Goal: Task Accomplishment & Management: Use online tool/utility

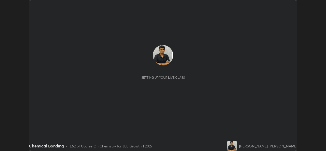
scroll to position [151, 326]
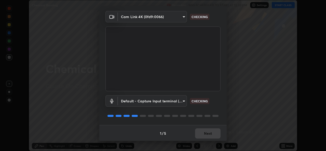
scroll to position [16, 0]
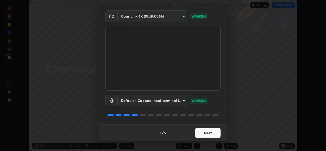
click at [204, 132] on button "Next" at bounding box center [207, 133] width 25 height 10
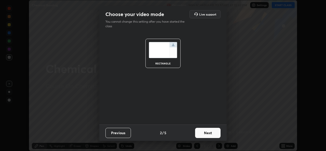
click at [206, 133] on button "Next" at bounding box center [207, 133] width 25 height 10
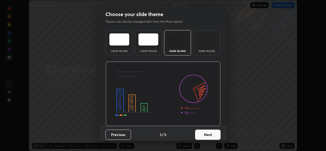
click at [205, 136] on button "Next" at bounding box center [207, 135] width 25 height 10
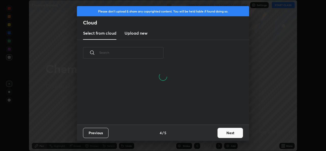
click at [226, 133] on button "Next" at bounding box center [229, 133] width 25 height 10
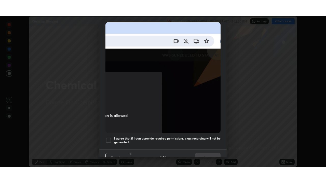
scroll to position [120, 0]
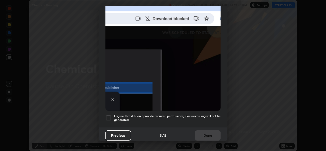
click at [108, 115] on div at bounding box center [108, 118] width 6 height 6
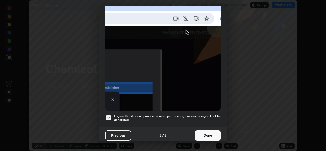
click at [201, 132] on button "Done" at bounding box center [207, 135] width 25 height 10
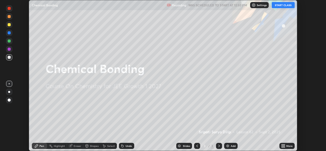
click at [285, 5] on button "START CLASS" at bounding box center [283, 5] width 23 height 6
click at [282, 146] on icon at bounding box center [283, 146] width 4 height 4
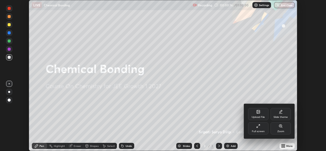
click at [258, 128] on icon at bounding box center [258, 126] width 4 height 4
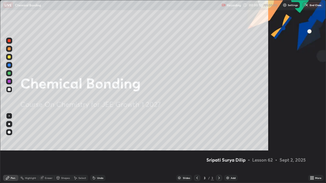
scroll to position [183, 326]
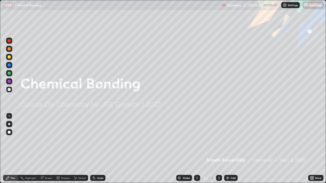
click at [227, 151] on img at bounding box center [228, 178] width 4 height 4
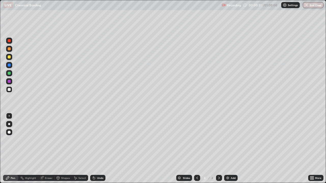
click at [10, 74] on div at bounding box center [9, 73] width 3 height 3
click at [9, 59] on div at bounding box center [9, 57] width 6 height 6
click at [10, 90] on div at bounding box center [9, 89] width 3 height 3
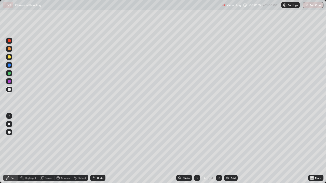
click at [10, 90] on div at bounding box center [9, 89] width 3 height 3
click at [9, 74] on div at bounding box center [9, 73] width 3 height 3
click at [10, 57] on div at bounding box center [9, 57] width 3 height 3
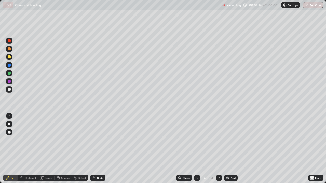
click at [10, 83] on div at bounding box center [9, 81] width 3 height 3
click at [10, 75] on div at bounding box center [9, 73] width 6 height 6
click at [93, 151] on icon at bounding box center [94, 178] width 2 height 2
click at [93, 151] on icon at bounding box center [93, 177] width 1 height 1
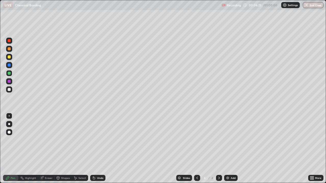
click at [93, 151] on icon at bounding box center [93, 177] width 1 height 1
click at [92, 151] on icon at bounding box center [94, 178] width 4 height 4
click at [9, 83] on div at bounding box center [9, 81] width 3 height 3
click at [229, 151] on img at bounding box center [228, 178] width 4 height 4
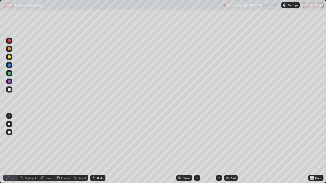
click at [9, 90] on div at bounding box center [9, 89] width 3 height 3
click at [10, 58] on div at bounding box center [9, 57] width 3 height 3
click at [9, 90] on div at bounding box center [9, 89] width 3 height 3
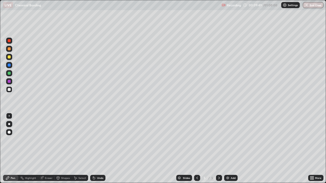
click at [9, 58] on div at bounding box center [9, 57] width 3 height 3
click at [93, 151] on icon at bounding box center [93, 177] width 1 height 1
click at [93, 151] on icon at bounding box center [94, 178] width 2 height 2
click at [9, 90] on div at bounding box center [9, 89] width 3 height 3
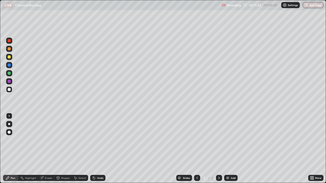
click at [9, 58] on div at bounding box center [9, 57] width 3 height 3
click at [10, 91] on div at bounding box center [9, 89] width 3 height 3
click at [8, 83] on div at bounding box center [9, 81] width 3 height 3
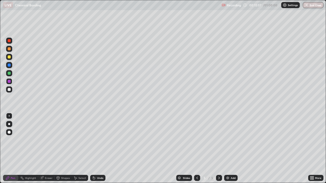
click at [8, 83] on div at bounding box center [9, 81] width 3 height 3
click at [9, 74] on div at bounding box center [9, 73] width 3 height 3
click at [227, 151] on img at bounding box center [228, 178] width 4 height 4
click at [10, 58] on div at bounding box center [9, 57] width 3 height 3
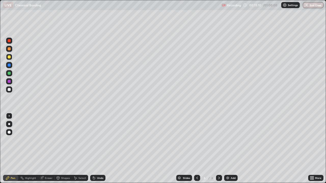
click at [9, 58] on div at bounding box center [9, 57] width 3 height 3
click at [9, 90] on div at bounding box center [9, 89] width 3 height 3
click at [9, 75] on div at bounding box center [9, 73] width 3 height 3
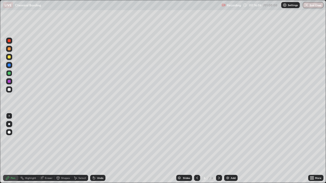
click at [197, 151] on icon at bounding box center [197, 178] width 4 height 4
click at [9, 42] on div at bounding box center [9, 40] width 3 height 3
click at [218, 151] on icon at bounding box center [219, 178] width 4 height 4
click at [10, 58] on div at bounding box center [9, 57] width 6 height 6
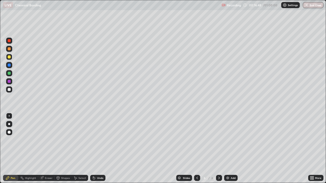
click at [10, 75] on div at bounding box center [9, 73] width 3 height 3
click at [9, 90] on div at bounding box center [9, 89] width 3 height 3
click at [197, 151] on icon at bounding box center [197, 178] width 4 height 4
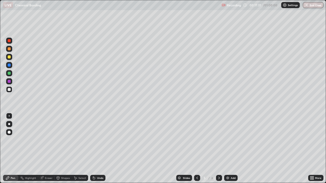
click at [218, 151] on icon at bounding box center [219, 178] width 4 height 4
click at [196, 151] on icon at bounding box center [197, 178] width 4 height 4
click at [218, 151] on icon at bounding box center [219, 178] width 4 height 4
click at [10, 59] on div at bounding box center [9, 57] width 6 height 6
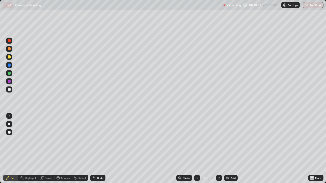
click at [8, 90] on div at bounding box center [9, 89] width 3 height 3
click at [9, 91] on div at bounding box center [9, 89] width 3 height 3
click at [227, 151] on img at bounding box center [228, 178] width 4 height 4
click at [9, 57] on div at bounding box center [9, 57] width 3 height 3
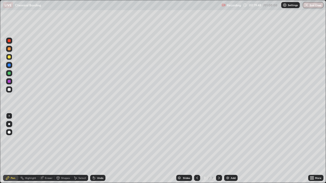
click at [9, 74] on div at bounding box center [9, 73] width 3 height 3
click at [9, 82] on div at bounding box center [9, 81] width 3 height 3
click at [194, 151] on div at bounding box center [197, 178] width 6 height 6
click at [197, 151] on icon at bounding box center [197, 178] width 4 height 4
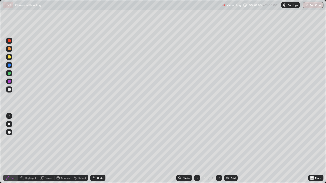
click at [197, 151] on icon at bounding box center [197, 178] width 4 height 4
click at [219, 151] on icon at bounding box center [219, 178] width 2 height 3
click at [219, 151] on icon at bounding box center [219, 178] width 4 height 4
click at [10, 90] on div at bounding box center [9, 89] width 3 height 3
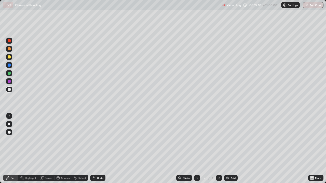
click at [9, 90] on div at bounding box center [9, 89] width 3 height 3
click at [8, 74] on div at bounding box center [9, 73] width 3 height 3
click at [227, 151] on img at bounding box center [228, 178] width 4 height 4
click at [9, 57] on div at bounding box center [9, 57] width 3 height 3
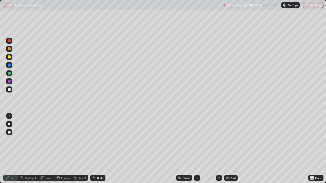
click at [9, 57] on div at bounding box center [9, 57] width 3 height 3
click at [9, 74] on div at bounding box center [9, 73] width 3 height 3
click at [8, 90] on div at bounding box center [9, 89] width 3 height 3
click at [9, 90] on div at bounding box center [9, 89] width 3 height 3
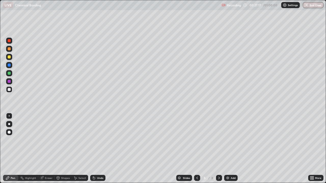
click at [10, 84] on div at bounding box center [9, 81] width 6 height 6
click at [93, 151] on icon at bounding box center [94, 178] width 2 height 2
click at [12, 92] on div at bounding box center [9, 90] width 6 height 8
click at [9, 75] on div at bounding box center [9, 73] width 3 height 3
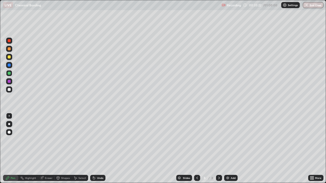
click at [227, 151] on img at bounding box center [228, 178] width 4 height 4
click at [10, 58] on div at bounding box center [9, 57] width 3 height 3
click at [9, 66] on div at bounding box center [9, 65] width 3 height 3
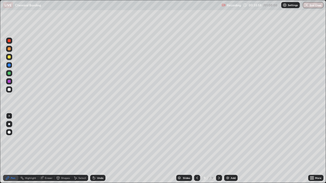
click at [93, 151] on icon at bounding box center [94, 178] width 2 height 2
click at [92, 151] on div "Undo" at bounding box center [97, 178] width 15 height 6
click at [10, 91] on div at bounding box center [9, 90] width 6 height 6
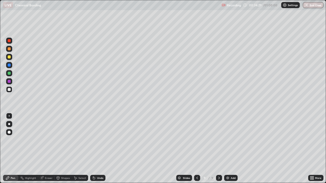
click at [9, 74] on div at bounding box center [9, 73] width 3 height 3
click at [10, 74] on div at bounding box center [9, 73] width 3 height 3
click at [196, 151] on icon at bounding box center [197, 178] width 4 height 4
click at [197, 151] on icon at bounding box center [197, 178] width 4 height 4
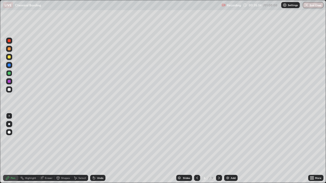
click at [197, 151] on icon at bounding box center [197, 178] width 2 height 3
click at [218, 151] on icon at bounding box center [219, 178] width 2 height 3
click at [197, 151] on icon at bounding box center [197, 178] width 4 height 4
click at [197, 151] on icon at bounding box center [197, 178] width 2 height 3
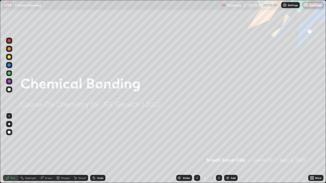
click at [218, 151] on icon at bounding box center [219, 178] width 4 height 4
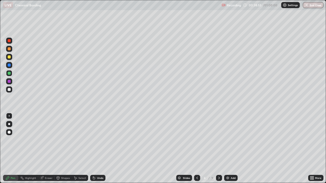
click at [219, 151] on icon at bounding box center [219, 178] width 4 height 4
click at [218, 151] on icon at bounding box center [219, 178] width 4 height 4
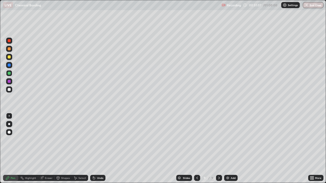
click at [227, 151] on img at bounding box center [228, 178] width 4 height 4
click at [9, 49] on div at bounding box center [9, 48] width 3 height 3
click at [9, 65] on div at bounding box center [9, 65] width 3 height 3
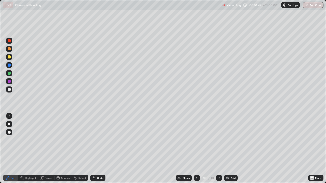
click at [11, 90] on div at bounding box center [9, 90] width 6 height 6
click at [93, 151] on icon at bounding box center [94, 178] width 2 height 2
click at [9, 82] on div at bounding box center [9, 81] width 3 height 3
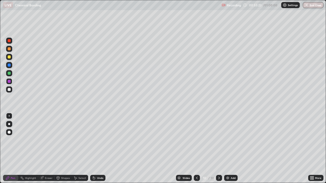
click at [9, 57] on div at bounding box center [9, 57] width 3 height 3
click at [10, 75] on div at bounding box center [9, 73] width 6 height 6
click at [10, 44] on div at bounding box center [9, 41] width 6 height 6
click at [10, 43] on div at bounding box center [9, 41] width 6 height 6
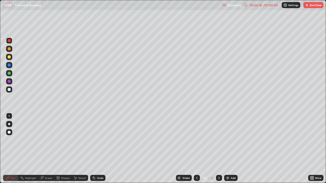
click at [9, 50] on div at bounding box center [9, 48] width 3 height 3
click at [8, 58] on div at bounding box center [9, 57] width 3 height 3
click at [8, 90] on div at bounding box center [9, 89] width 3 height 3
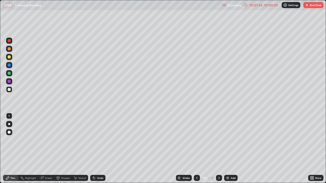
click at [9, 90] on div at bounding box center [9, 89] width 3 height 3
click at [93, 151] on icon at bounding box center [94, 178] width 2 height 2
click at [95, 151] on icon at bounding box center [94, 178] width 4 height 4
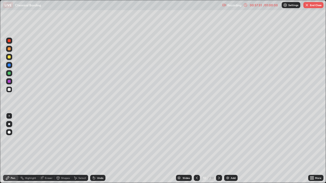
click at [93, 151] on icon at bounding box center [94, 178] width 2 height 2
click at [9, 57] on div at bounding box center [9, 57] width 3 height 3
click at [9, 90] on div at bounding box center [9, 89] width 3 height 3
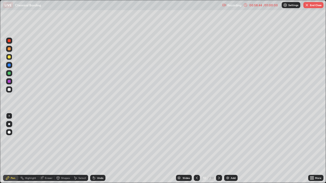
click at [9, 90] on div at bounding box center [9, 89] width 3 height 3
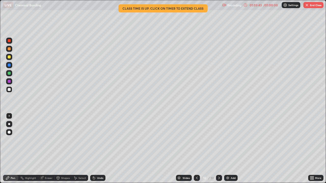
click at [316, 6] on button "End Class" at bounding box center [313, 5] width 20 height 6
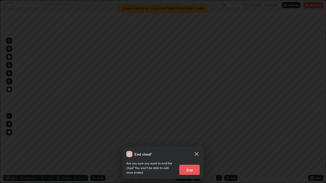
click at [192, 151] on button "End" at bounding box center [189, 170] width 20 height 10
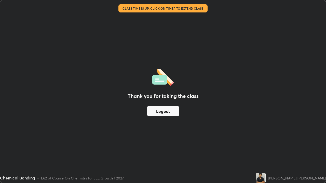
click at [192, 151] on div "Thank you for taking the class Logout" at bounding box center [162, 91] width 325 height 183
click at [172, 112] on button "Logout" at bounding box center [163, 111] width 32 height 10
